Goal: Information Seeking & Learning: Learn about a topic

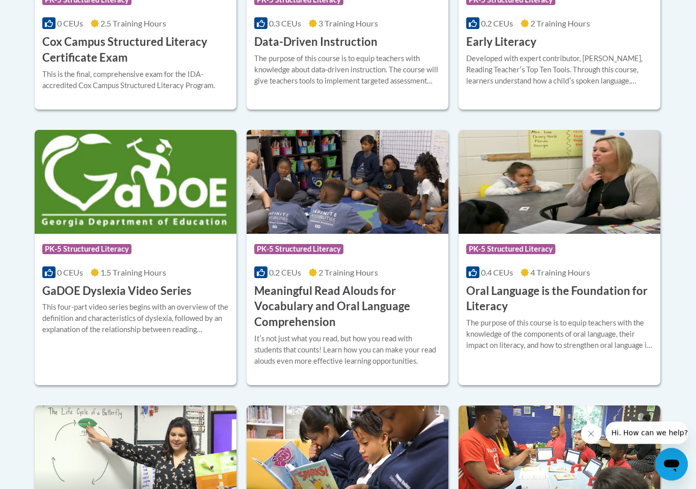
scroll to position [590, 0]
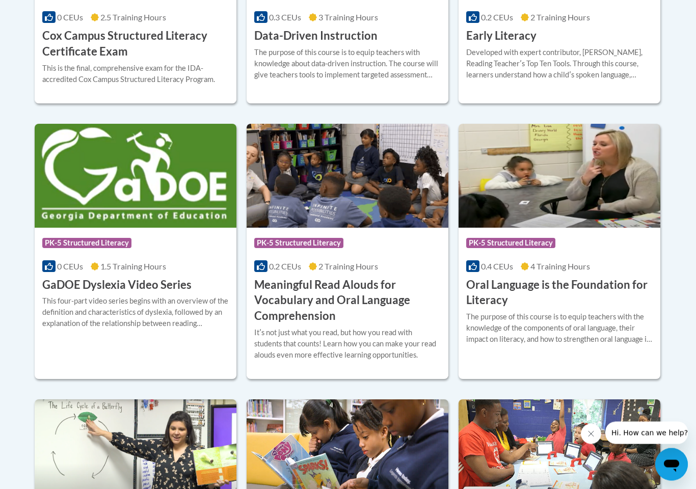
click at [123, 287] on h3 "GaDOE Dyslexia Video Series" at bounding box center [116, 286] width 149 height 16
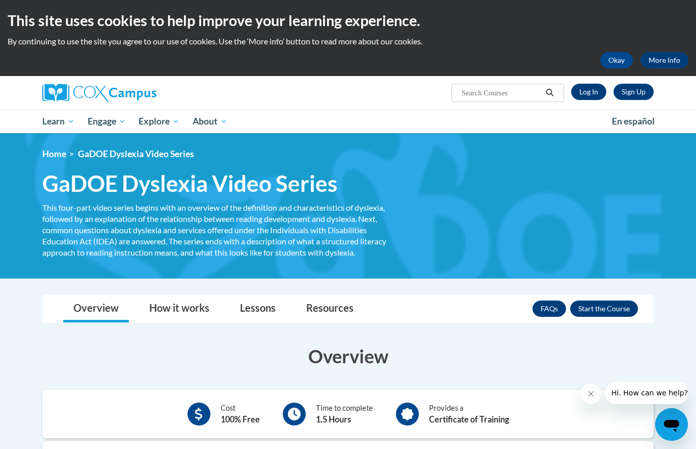
click at [590, 96] on link "Log In" at bounding box center [589, 92] width 35 height 16
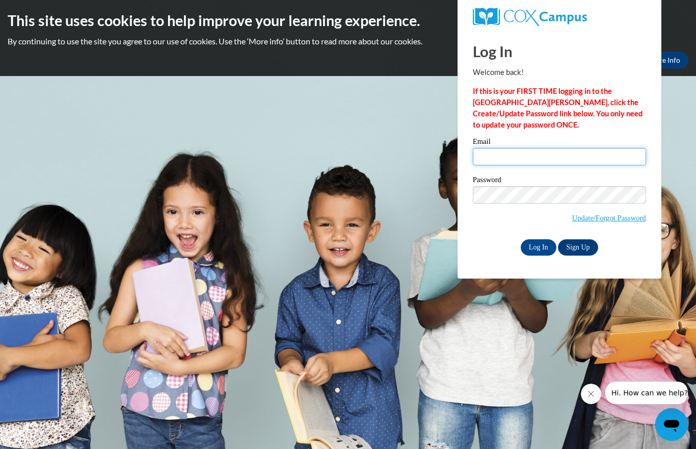
click at [541, 162] on input "Email" at bounding box center [559, 156] width 173 height 17
type input "920143313@student.ccga.edu"
click at [539, 247] on input "Log In" at bounding box center [539, 247] width 36 height 16
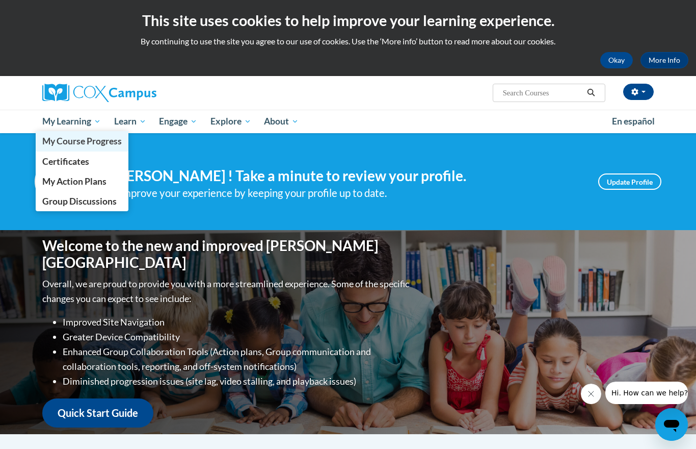
click at [75, 141] on span "My Course Progress" at bounding box center [82, 141] width 80 height 11
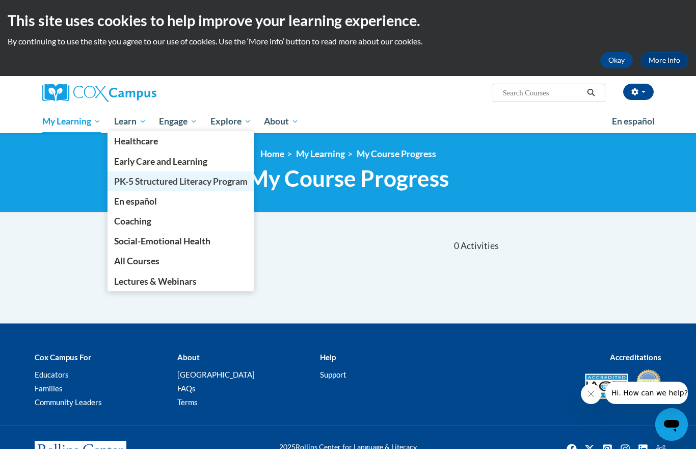
click at [135, 181] on span "PK-5 Structured Literacy Program" at bounding box center [181, 181] width 134 height 11
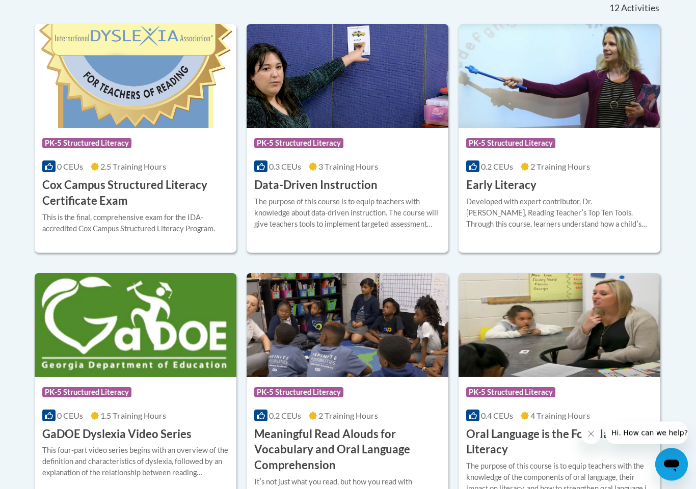
scroll to position [442, 0]
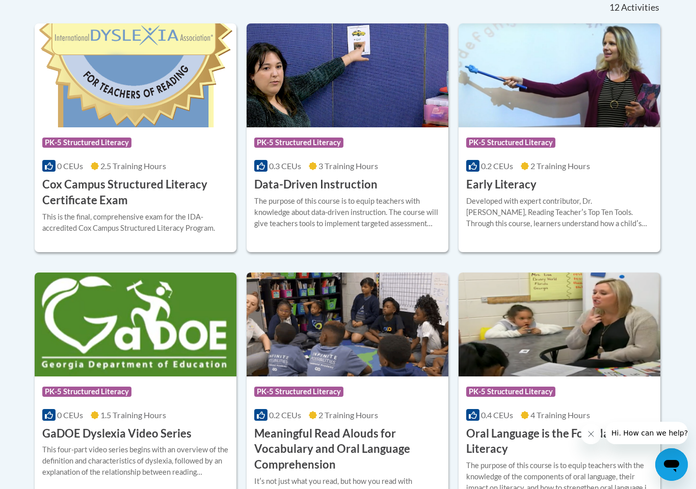
click at [154, 436] on h3 "GaDOE Dyslexia Video Series" at bounding box center [116, 434] width 149 height 16
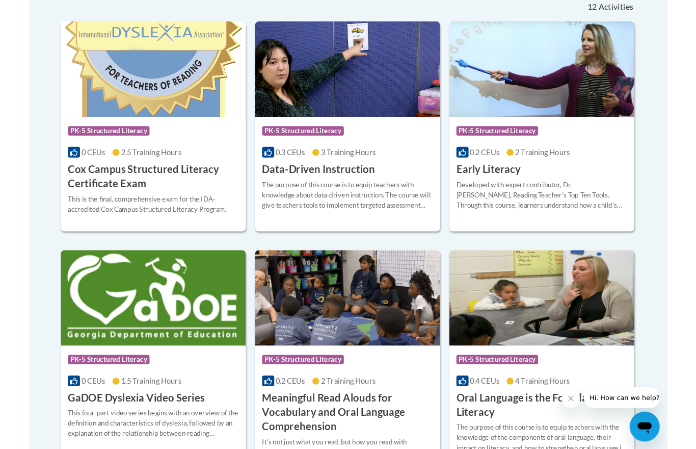
scroll to position [482, 0]
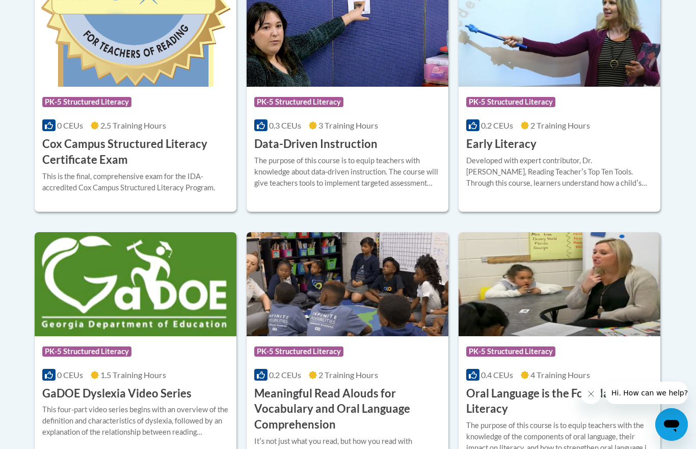
click at [122, 377] on span "1.5 Training Hours" at bounding box center [133, 375] width 66 height 10
click at [132, 394] on h3 "GaDOE Dyslexia Video Series" at bounding box center [116, 393] width 149 height 16
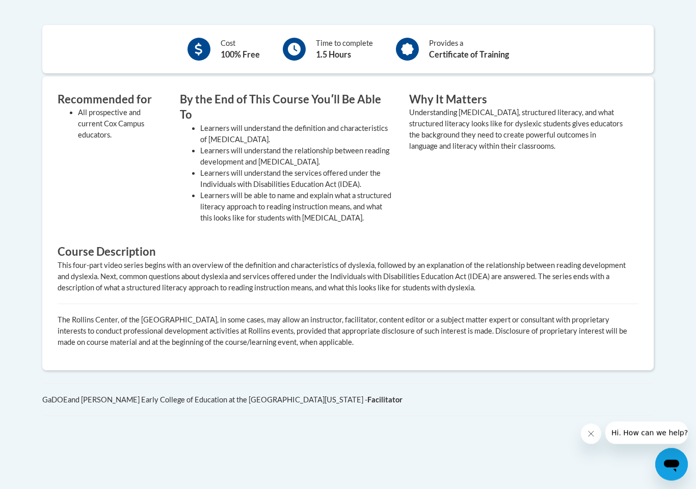
scroll to position [365, 0]
click at [444, 49] on b "Certificate of Training" at bounding box center [469, 54] width 80 height 10
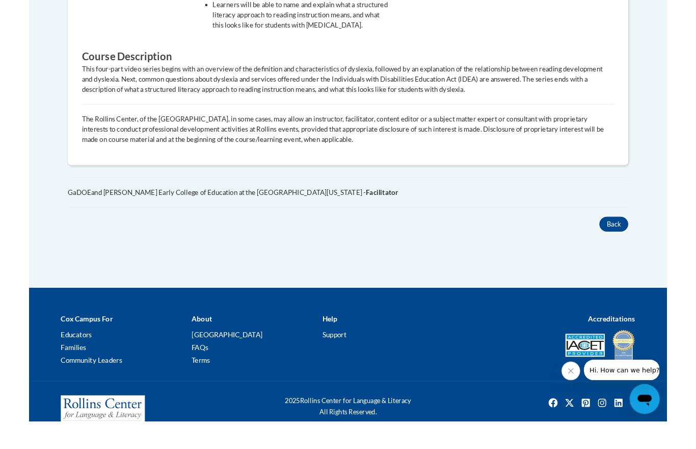
scroll to position [566, 0]
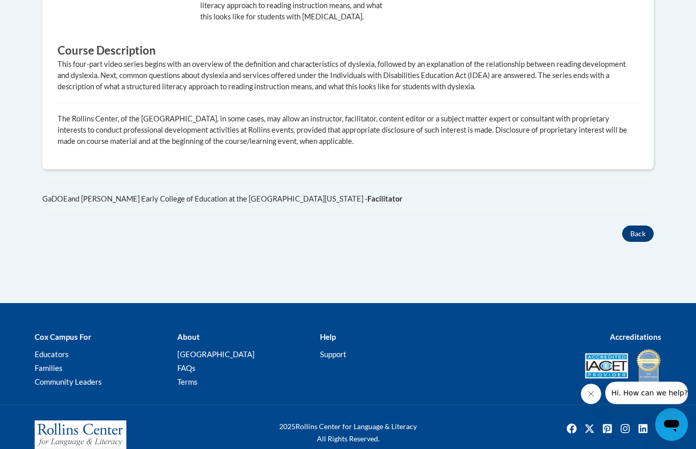
click at [645, 225] on button "Back" at bounding box center [639, 233] width 32 height 16
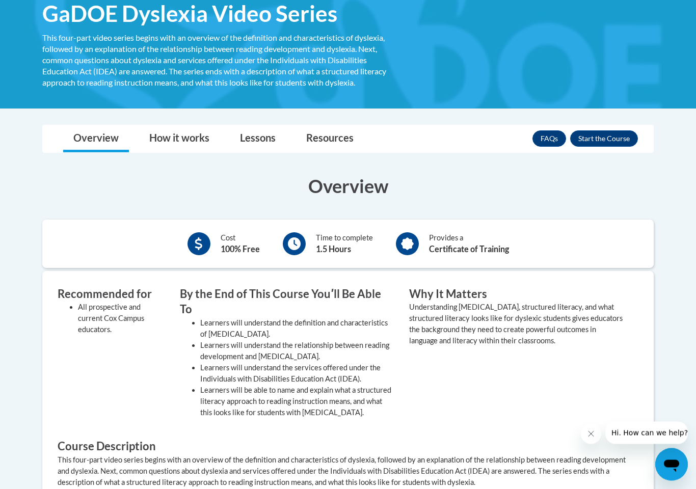
scroll to position [170, 0]
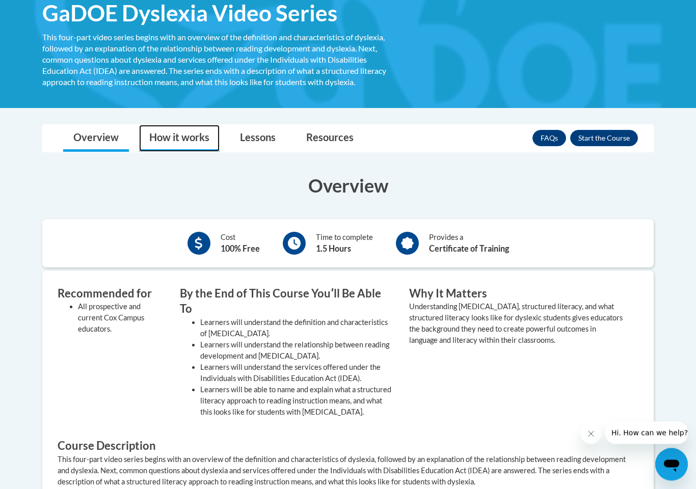
click at [184, 128] on link "How it works" at bounding box center [179, 138] width 81 height 27
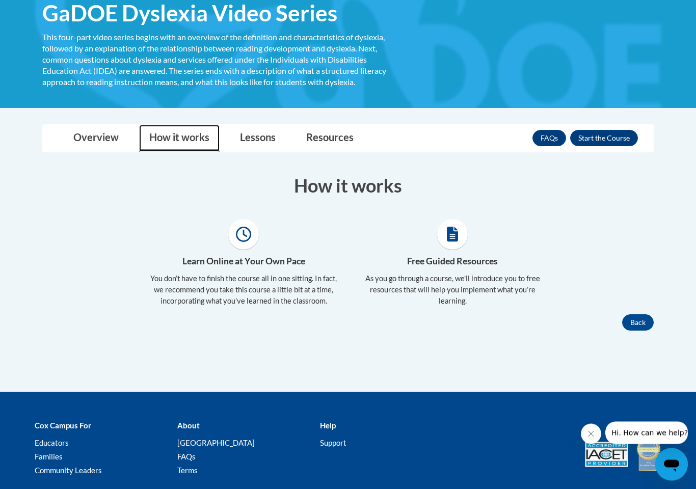
scroll to position [170, 0]
click at [261, 135] on link "Lessons" at bounding box center [258, 138] width 56 height 27
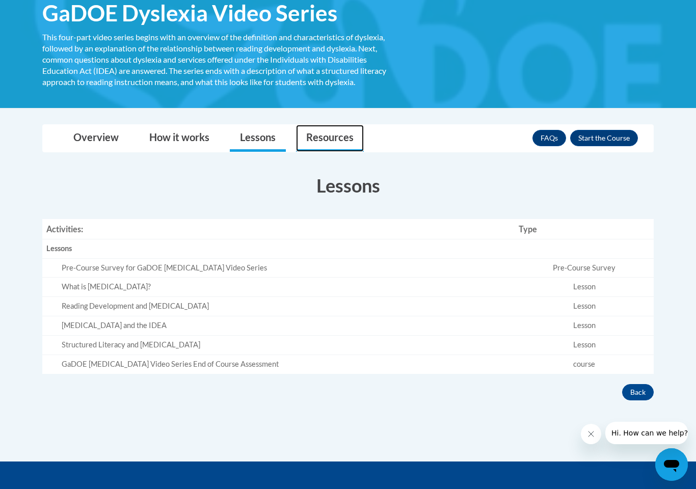
click at [332, 134] on link "Resources" at bounding box center [330, 138] width 68 height 27
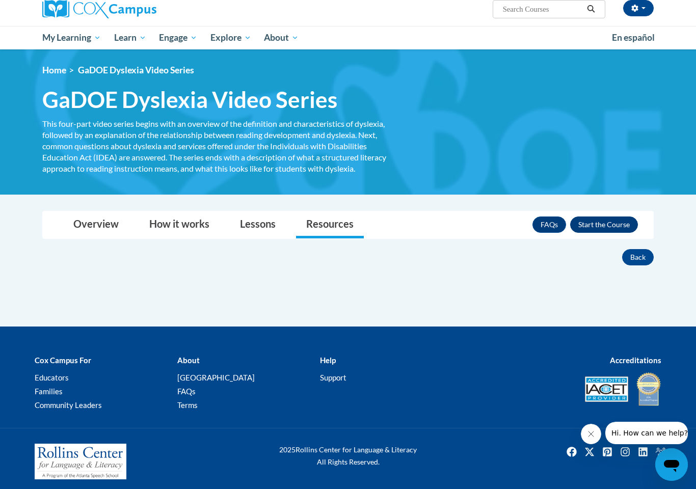
click at [605, 219] on button "Enroll" at bounding box center [605, 225] width 68 height 16
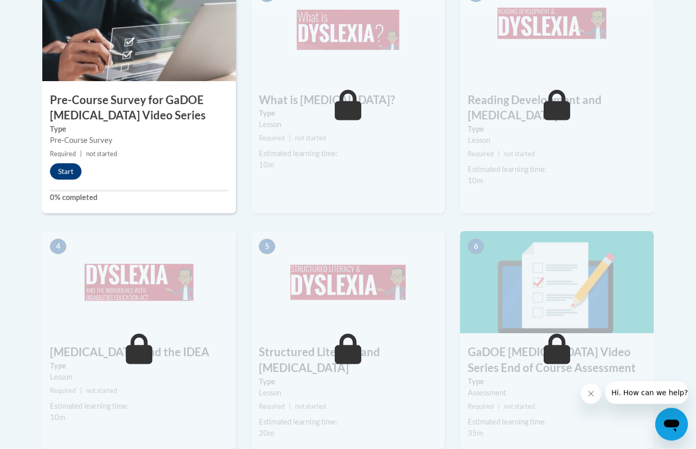
scroll to position [379, 0]
click at [73, 173] on button "Start" at bounding box center [66, 171] width 32 height 16
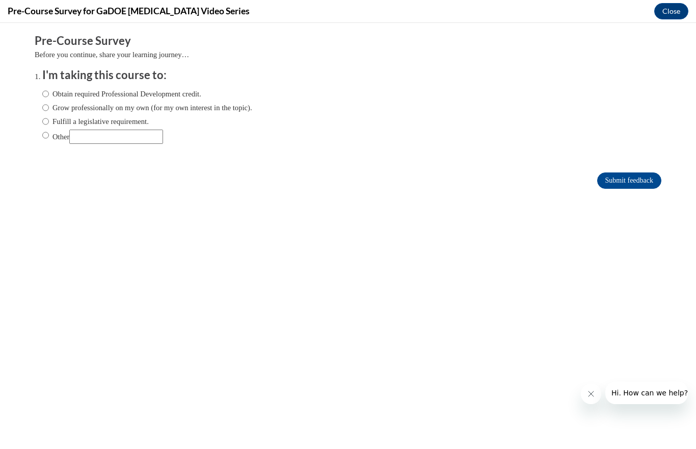
scroll to position [0, 0]
click at [106, 139] on input "Other" at bounding box center [116, 137] width 94 height 14
type input "For a college assignment to expand my knowledge."
click at [647, 179] on input "Submit feedback" at bounding box center [630, 180] width 64 height 16
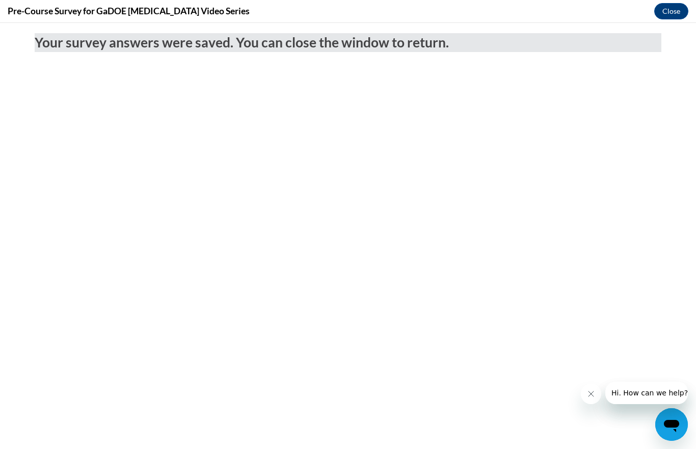
scroll to position [0, 0]
click at [674, 11] on button "Close" at bounding box center [672, 11] width 34 height 16
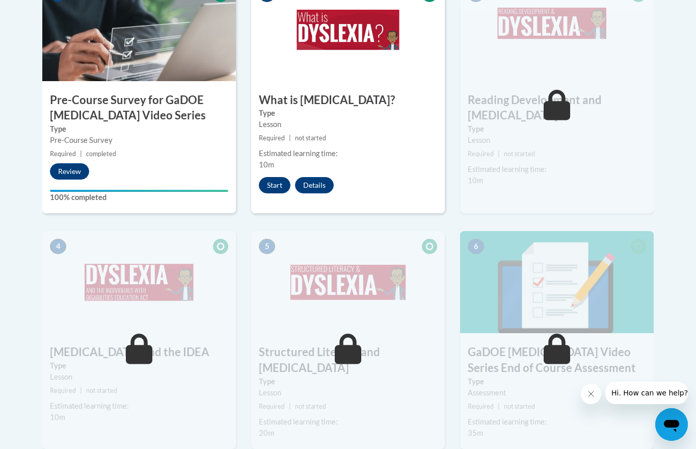
click at [274, 183] on button "Start" at bounding box center [275, 185] width 32 height 16
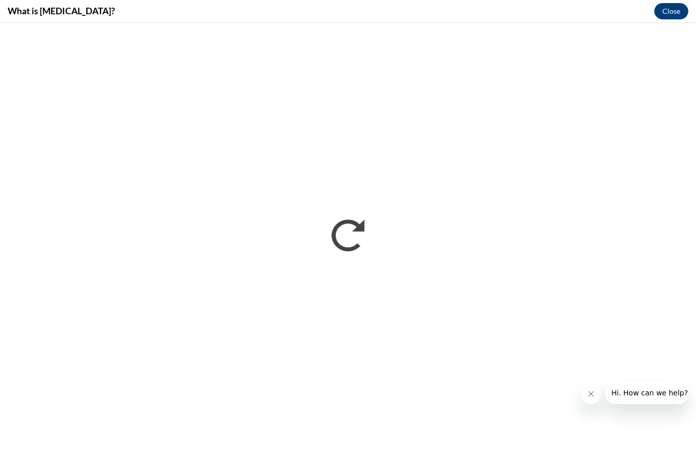
click at [596, 396] on button "Close message from company" at bounding box center [591, 393] width 20 height 20
click at [675, 14] on button "Close" at bounding box center [672, 11] width 34 height 16
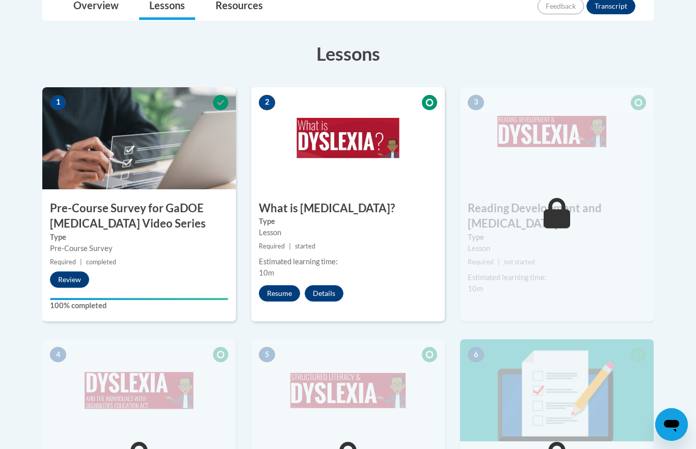
scroll to position [271, 0]
click at [288, 295] on button "Resume" at bounding box center [279, 294] width 41 height 16
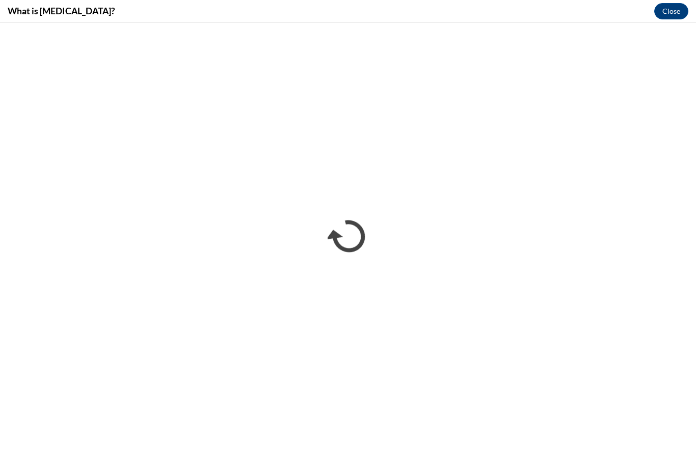
scroll to position [0, 0]
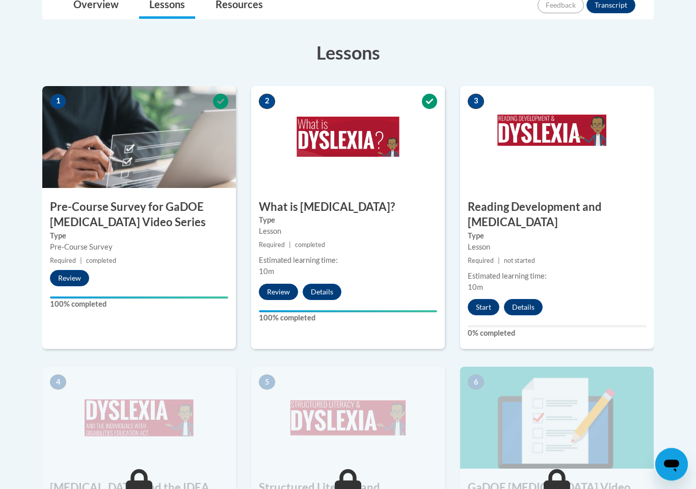
scroll to position [272, 0]
click at [287, 291] on button "Review" at bounding box center [278, 292] width 39 height 16
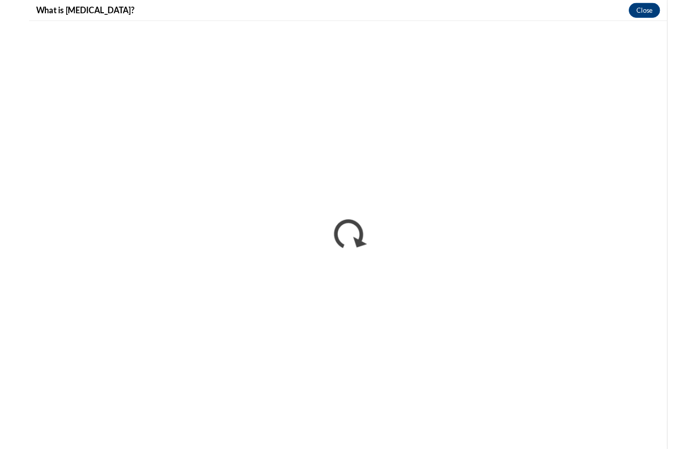
scroll to position [313, 0]
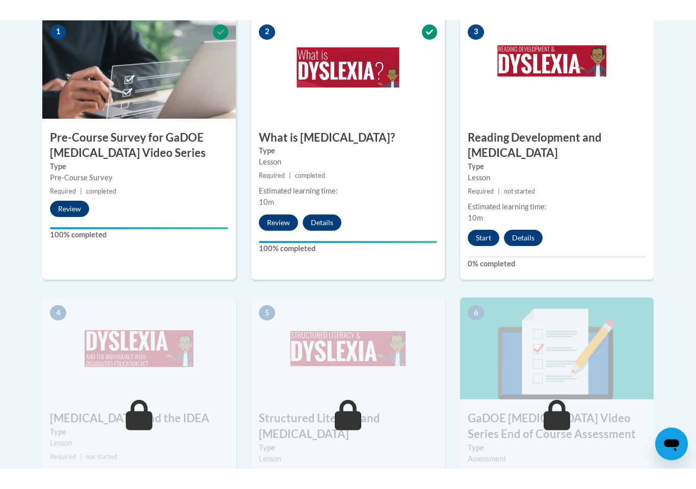
scroll to position [321, 0]
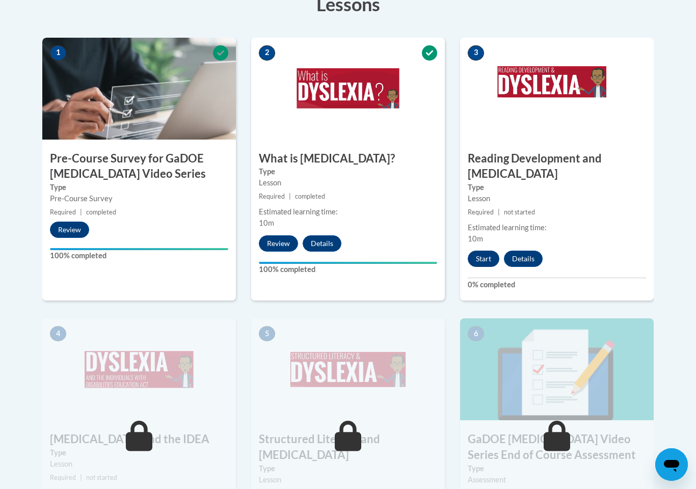
click at [481, 251] on button "Start" at bounding box center [484, 259] width 32 height 16
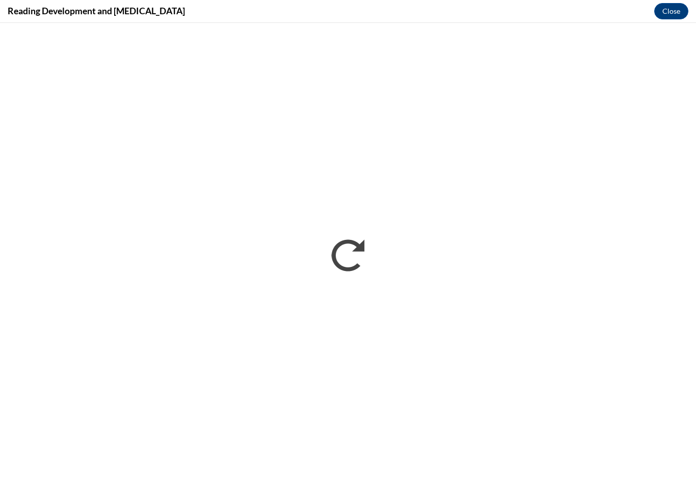
scroll to position [0, 0]
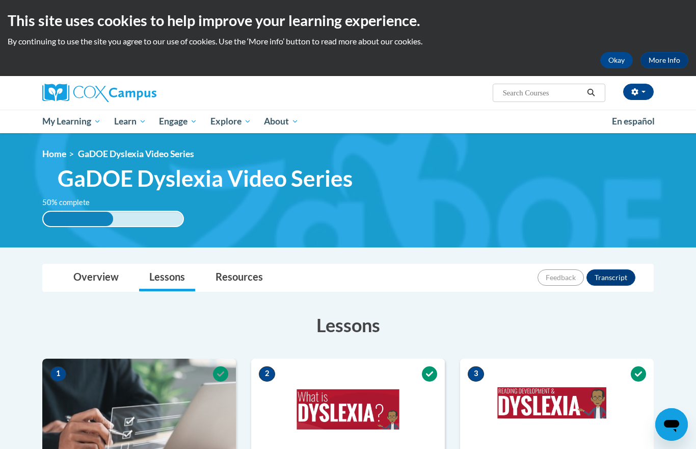
click at [615, 62] on button "Okay" at bounding box center [617, 60] width 33 height 16
